Goal: Task Accomplishment & Management: Use online tool/utility

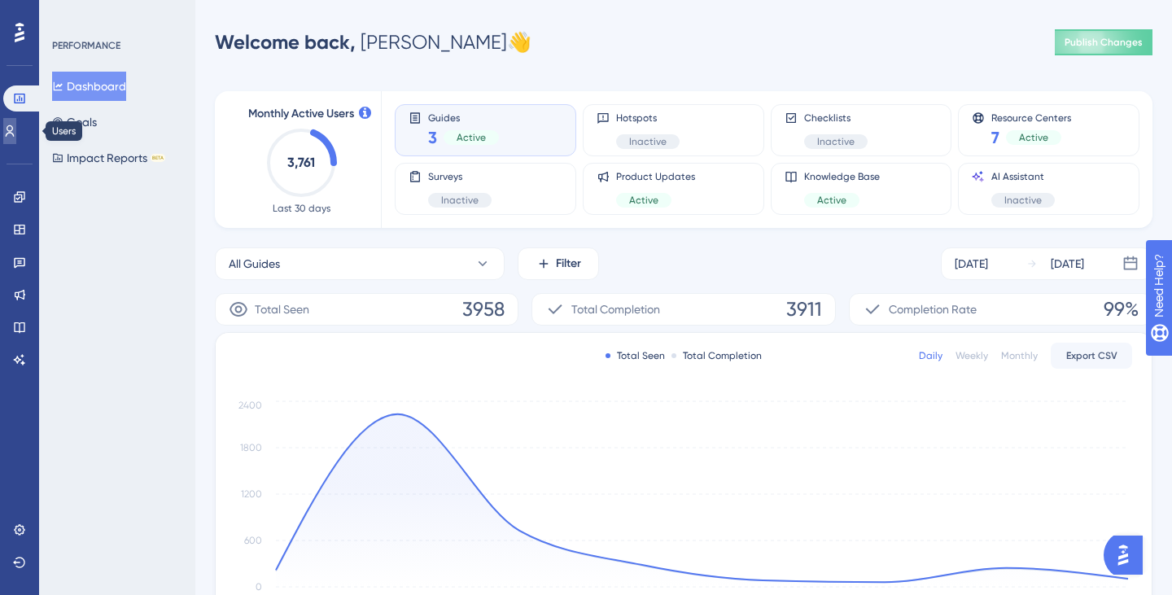
click at [16, 129] on icon at bounding box center [9, 131] width 13 height 13
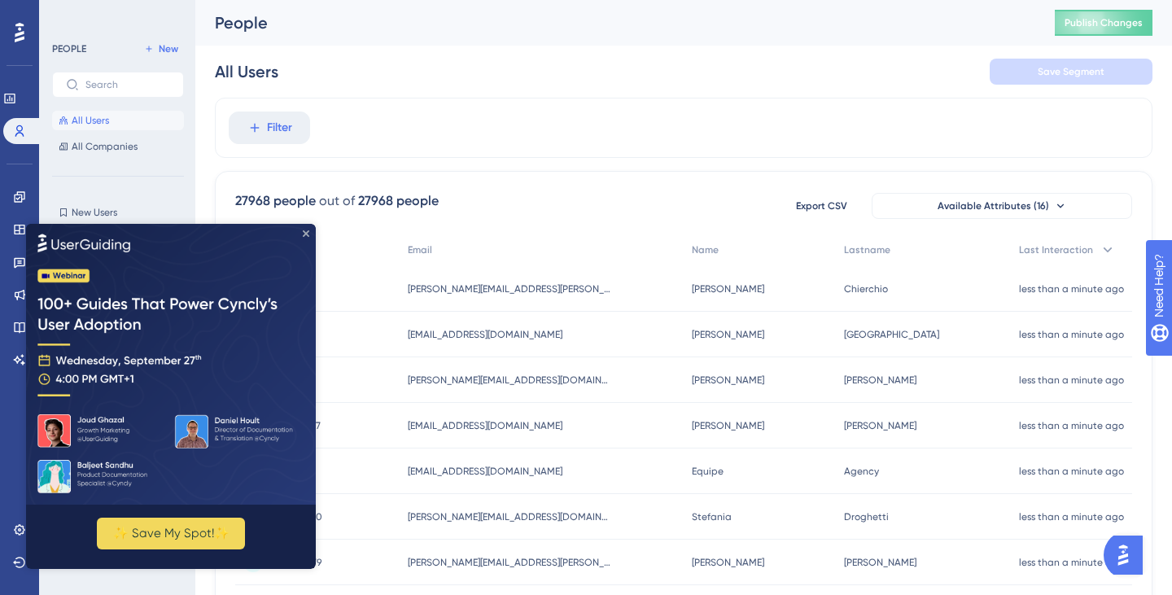
drag, startPoint x: 305, startPoint y: 230, endPoint x: 305, endPoint y: 455, distance: 225.5
click at [305, 230] on icon "Close Preview" at bounding box center [306, 233] width 7 height 7
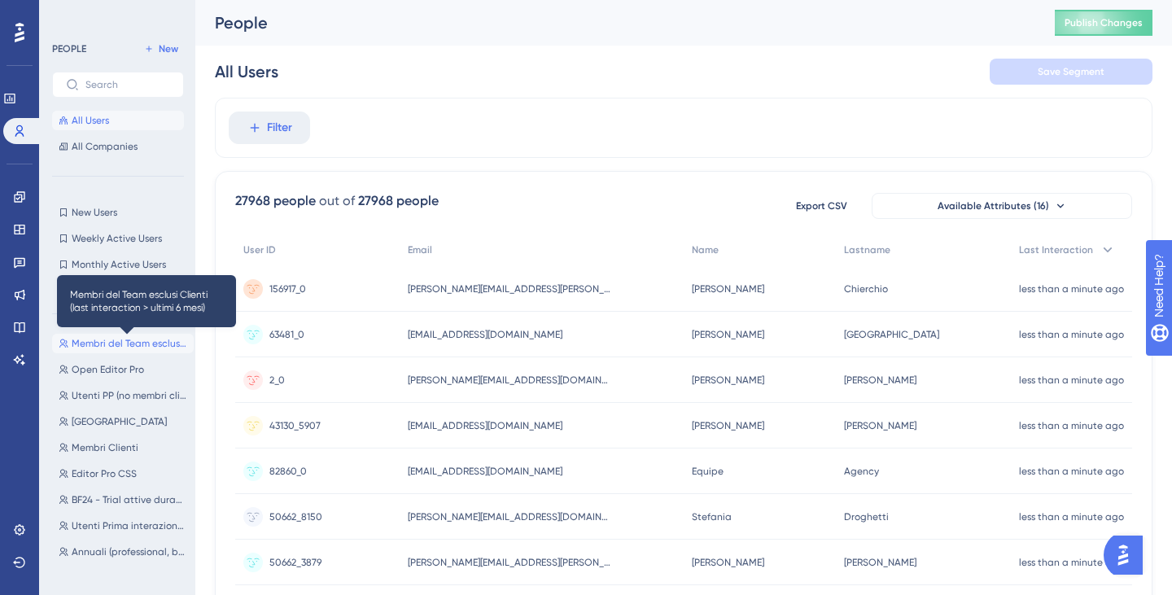
click at [130, 342] on span "Membri del Team esclusi Clienti (last interaction > ultimi 6 mesi)" at bounding box center [130, 343] width 116 height 13
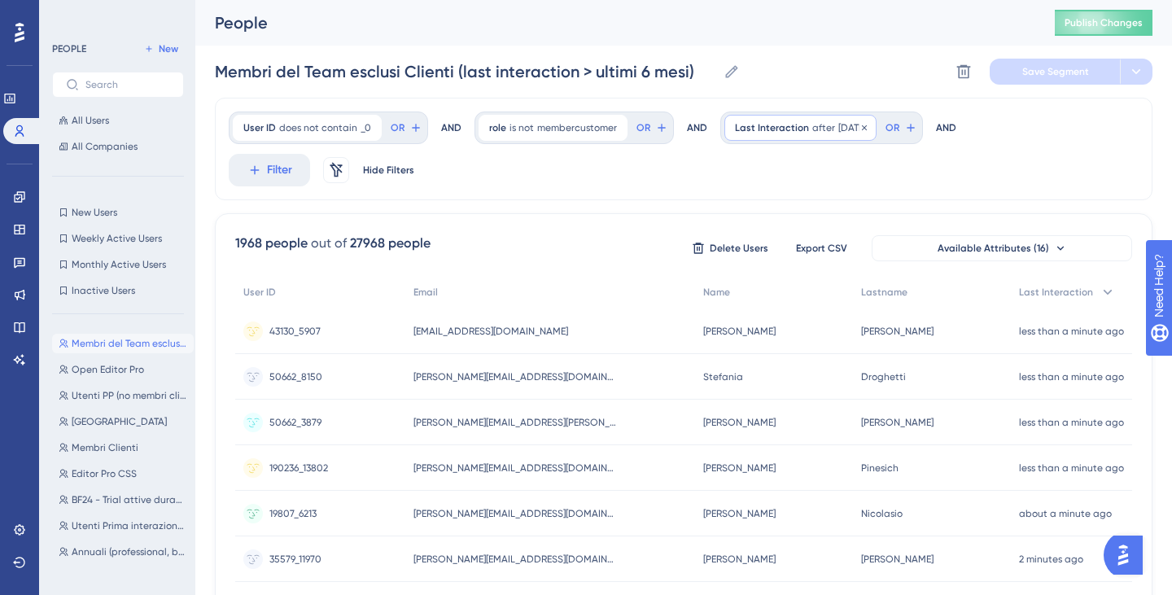
click at [818, 128] on span "after" at bounding box center [823, 127] width 23 height 13
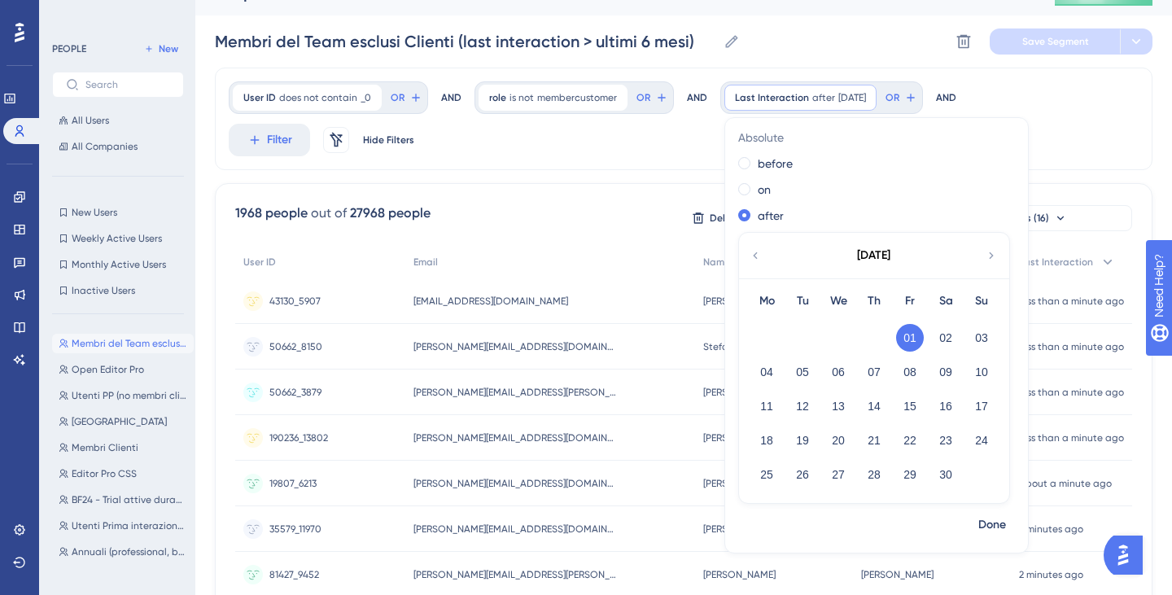
scroll to position [42, 0]
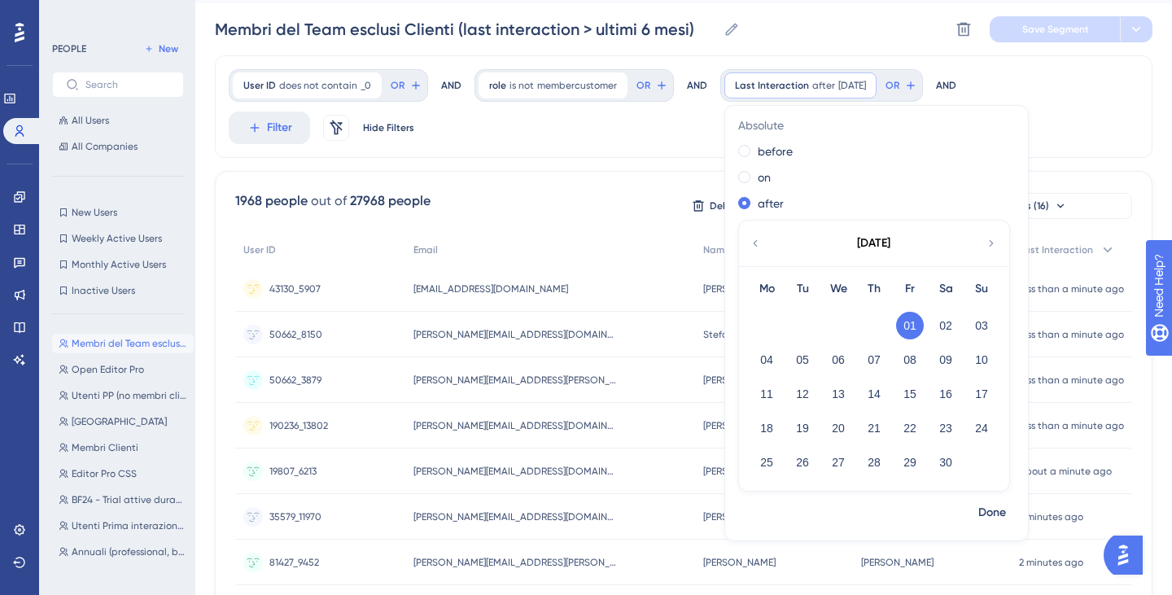
click at [989, 244] on icon at bounding box center [991, 243] width 4 height 7
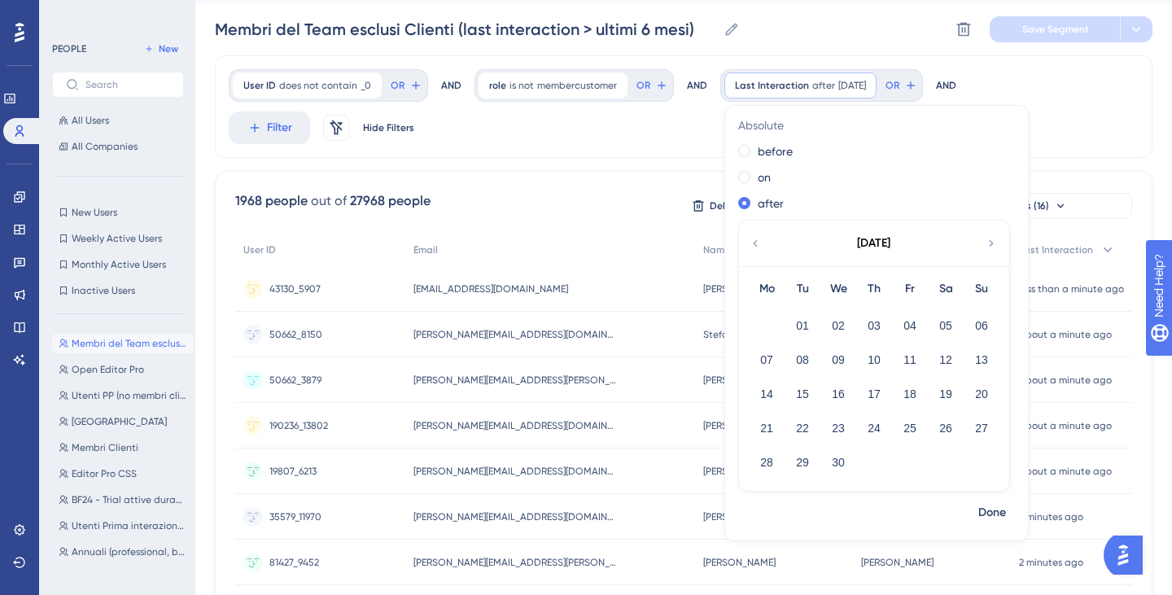
click at [750, 242] on icon at bounding box center [755, 243] width 13 height 15
click at [942, 325] on button "01" at bounding box center [946, 326] width 28 height 28
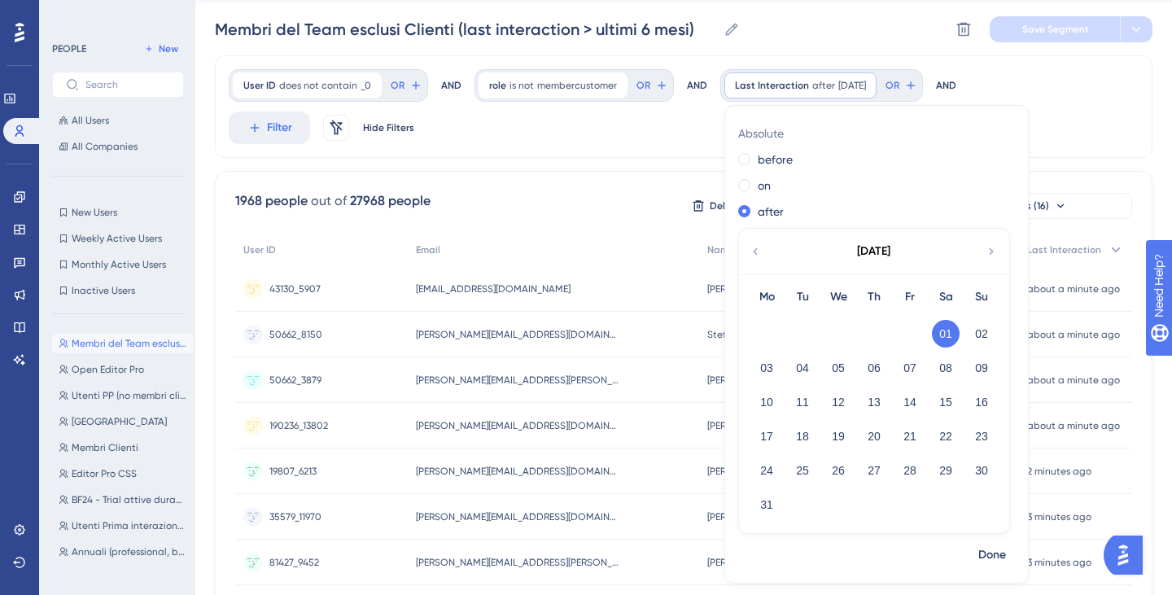
scroll to position [155, 0]
click at [989, 560] on span "Done" at bounding box center [992, 555] width 28 height 20
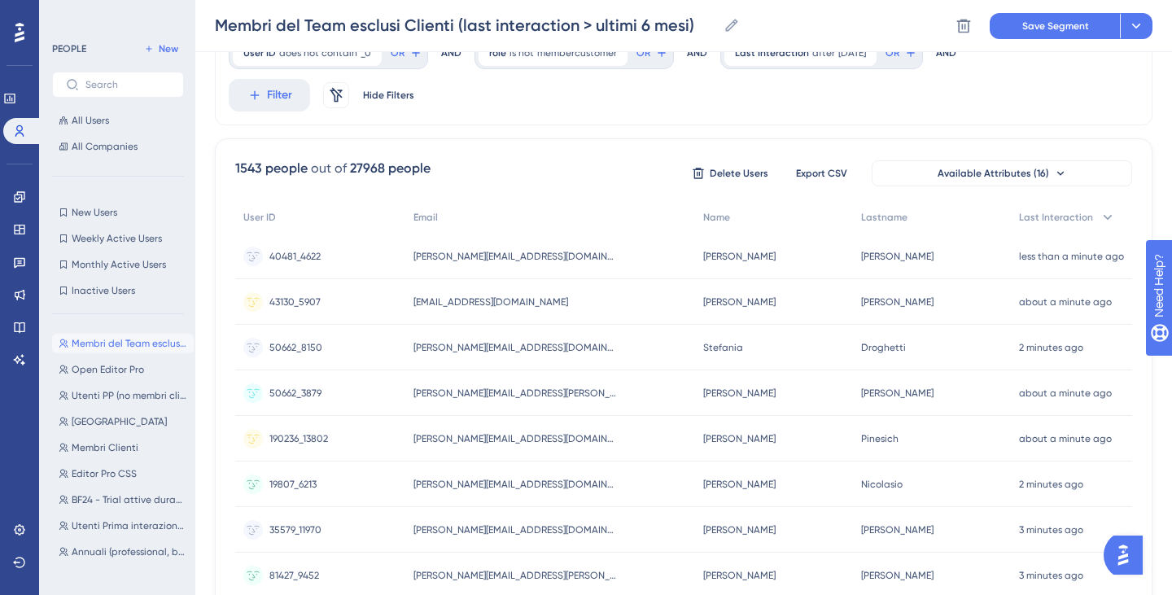
scroll to position [88, 0]
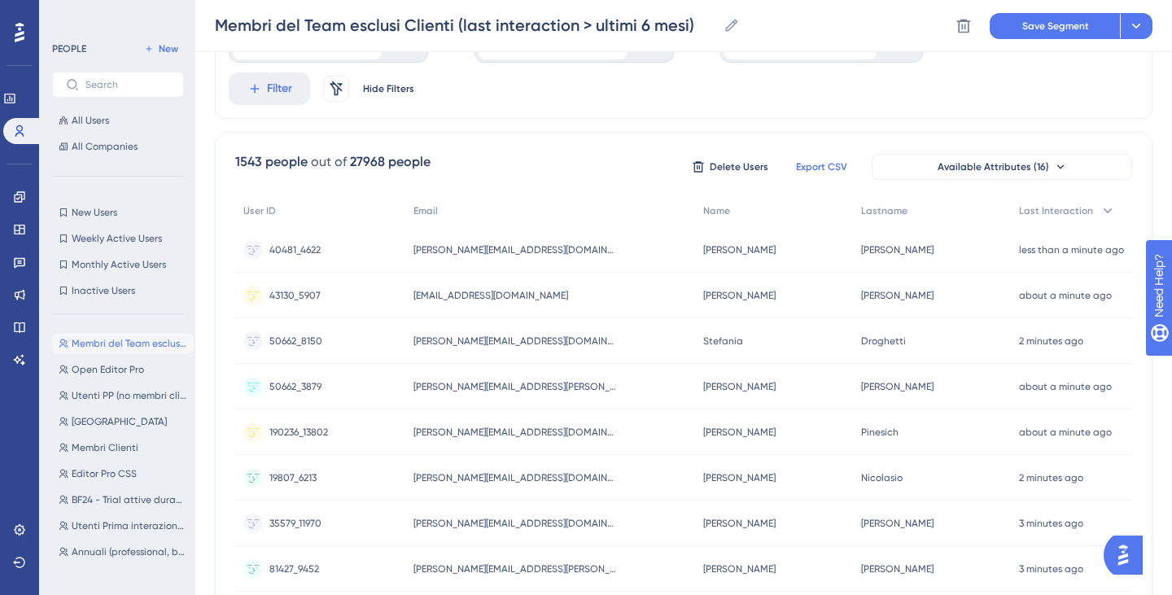
click at [820, 172] on span "Export CSV" at bounding box center [821, 166] width 51 height 13
